Goal: Task Accomplishment & Management: Use online tool/utility

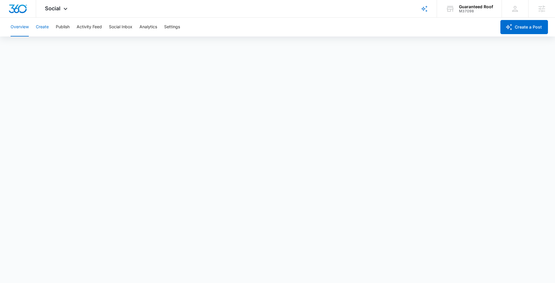
click at [39, 29] on button "Create" at bounding box center [42, 27] width 13 height 19
click at [482, 12] on div "M37098" at bounding box center [476, 11] width 34 height 4
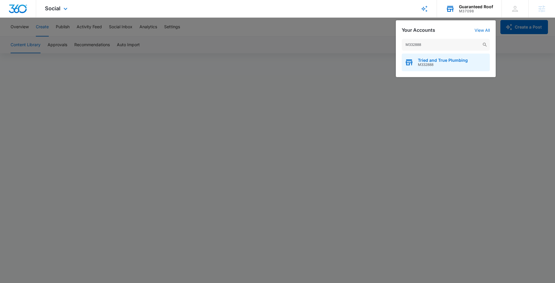
type input "M332888"
click at [428, 60] on span "Tried and True Plumbing" at bounding box center [443, 60] width 50 height 5
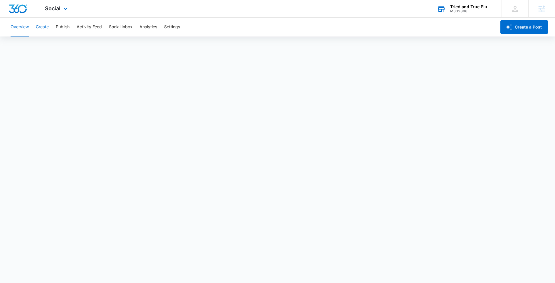
click at [40, 27] on button "Create" at bounding box center [42, 27] width 13 height 19
click at [40, 28] on button "Create" at bounding box center [42, 27] width 13 height 19
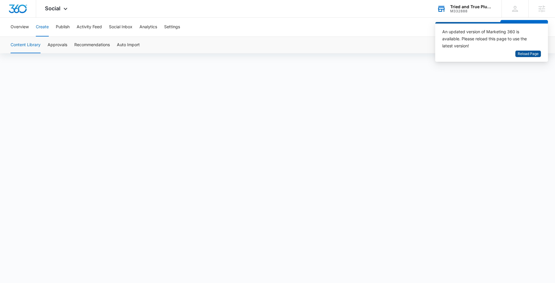
click at [531, 55] on span "Reload Page" at bounding box center [528, 54] width 21 height 6
